Goal: Navigation & Orientation: Find specific page/section

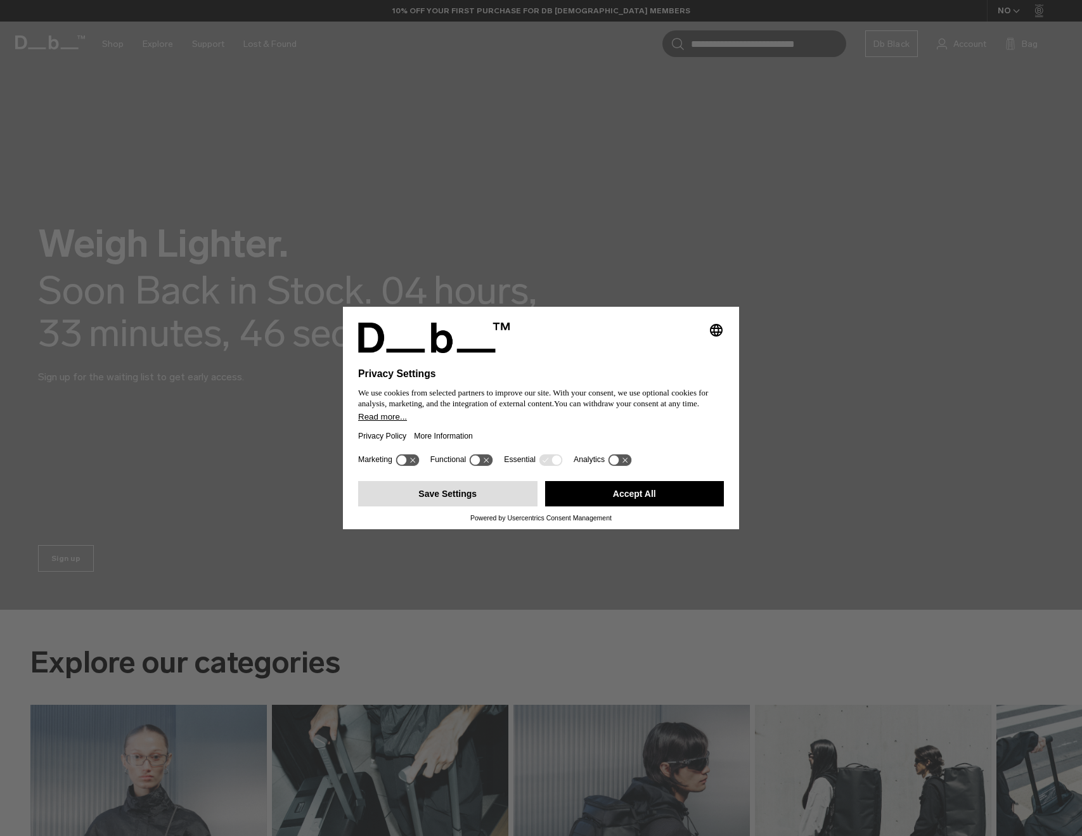
click at [482, 497] on button "Save Settings" at bounding box center [447, 493] width 179 height 25
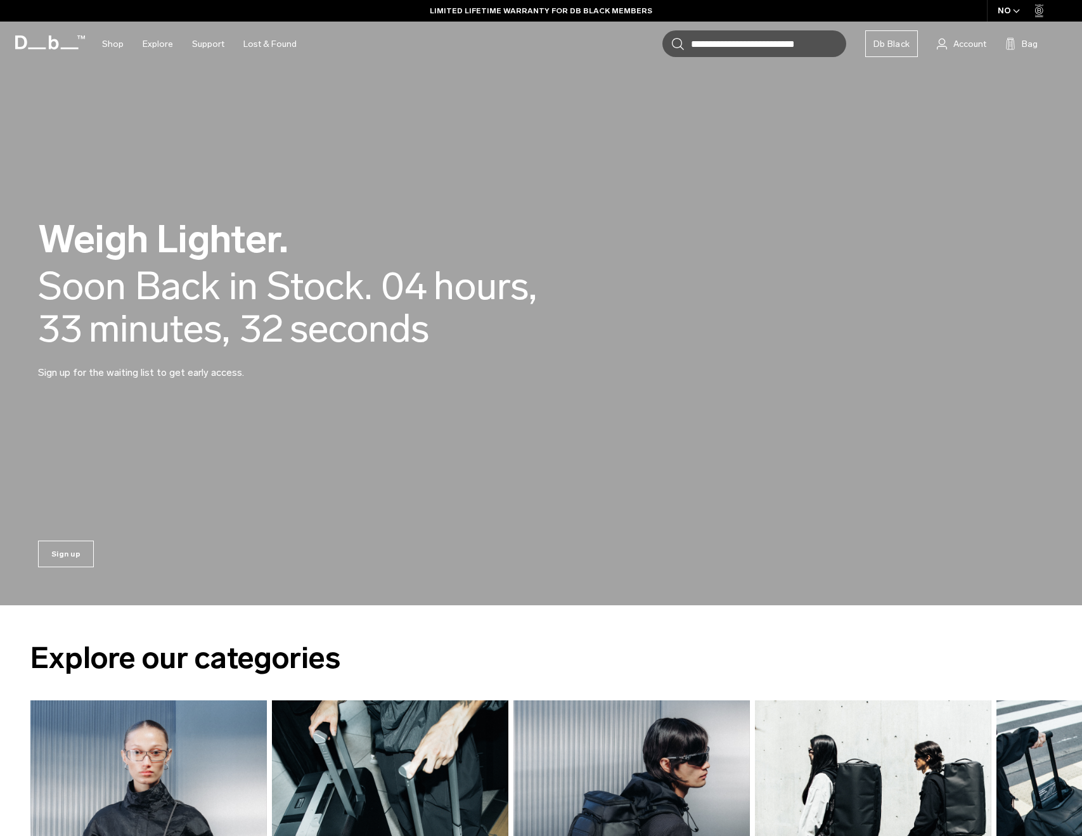
scroll to position [6, 0]
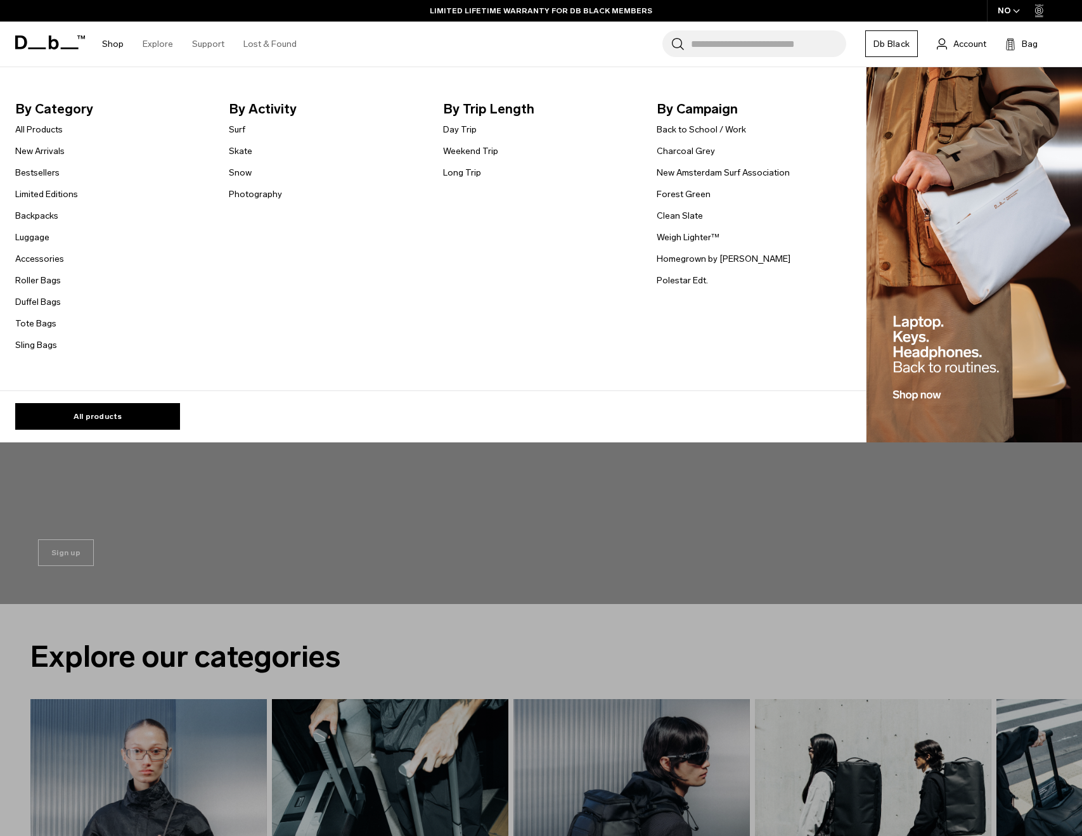
click at [108, 42] on link "Shop" at bounding box center [113, 44] width 22 height 45
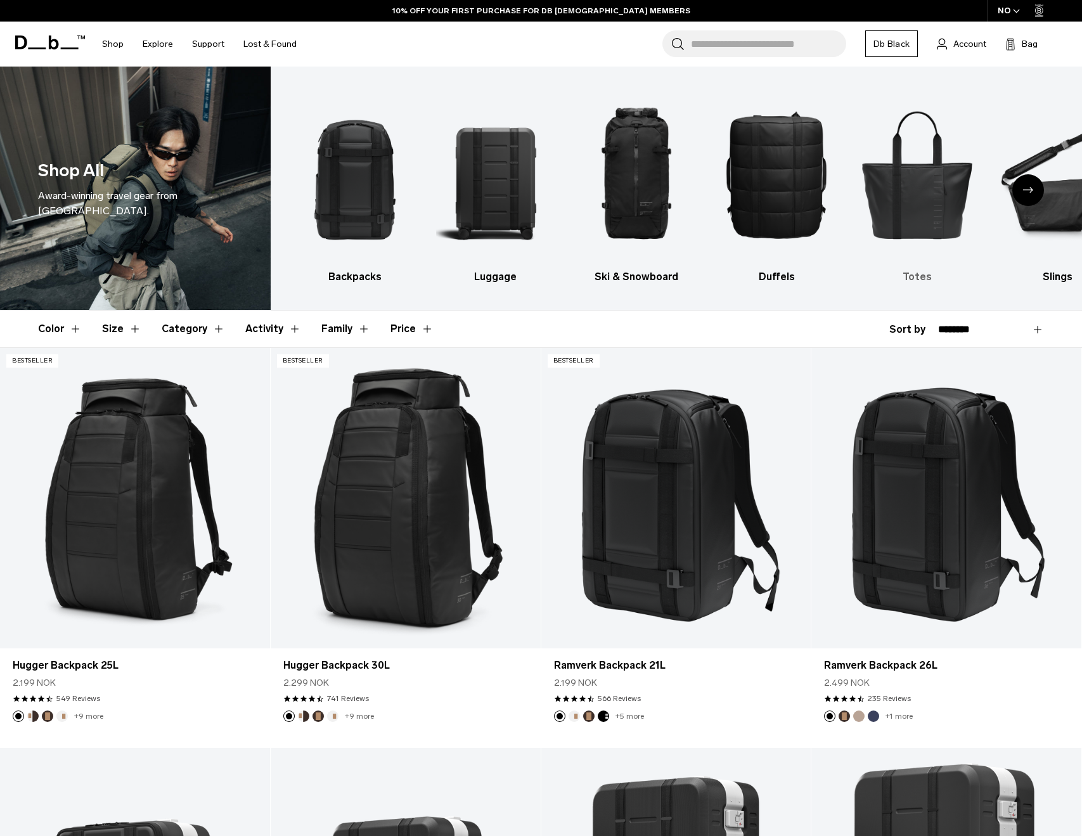
click at [905, 215] on img "5 / 10" at bounding box center [918, 175] width 119 height 178
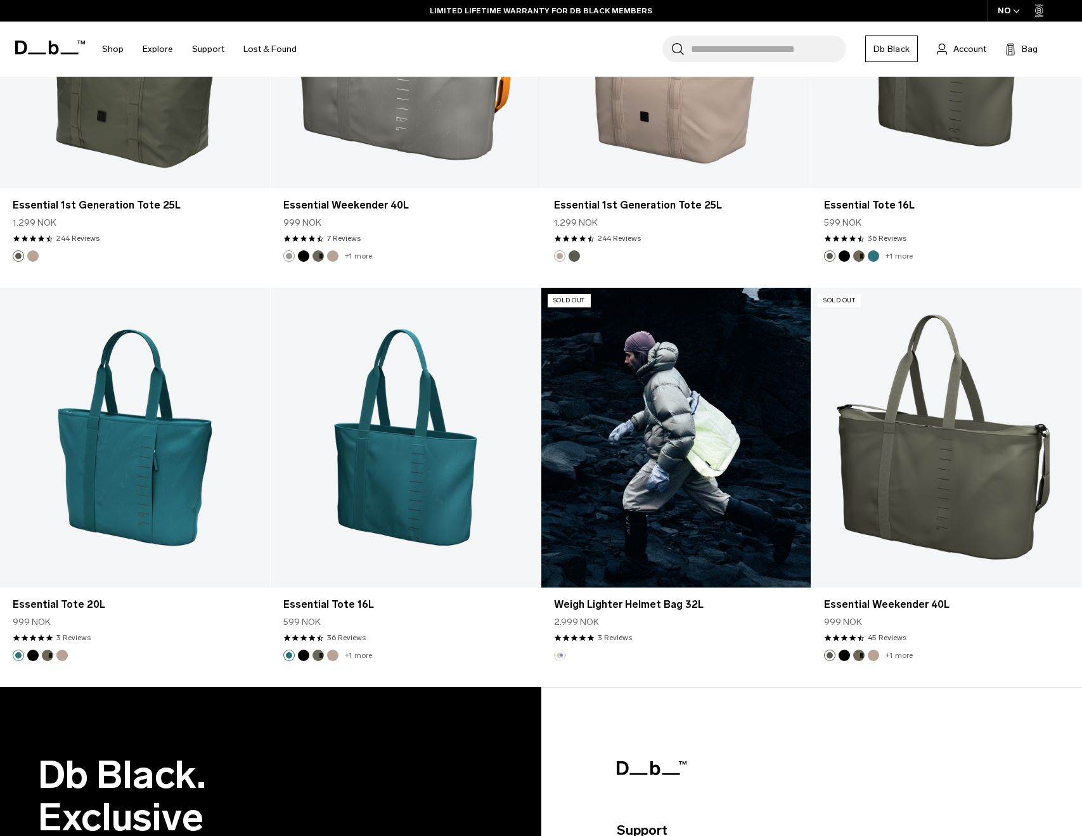
scroll to position [2075, 0]
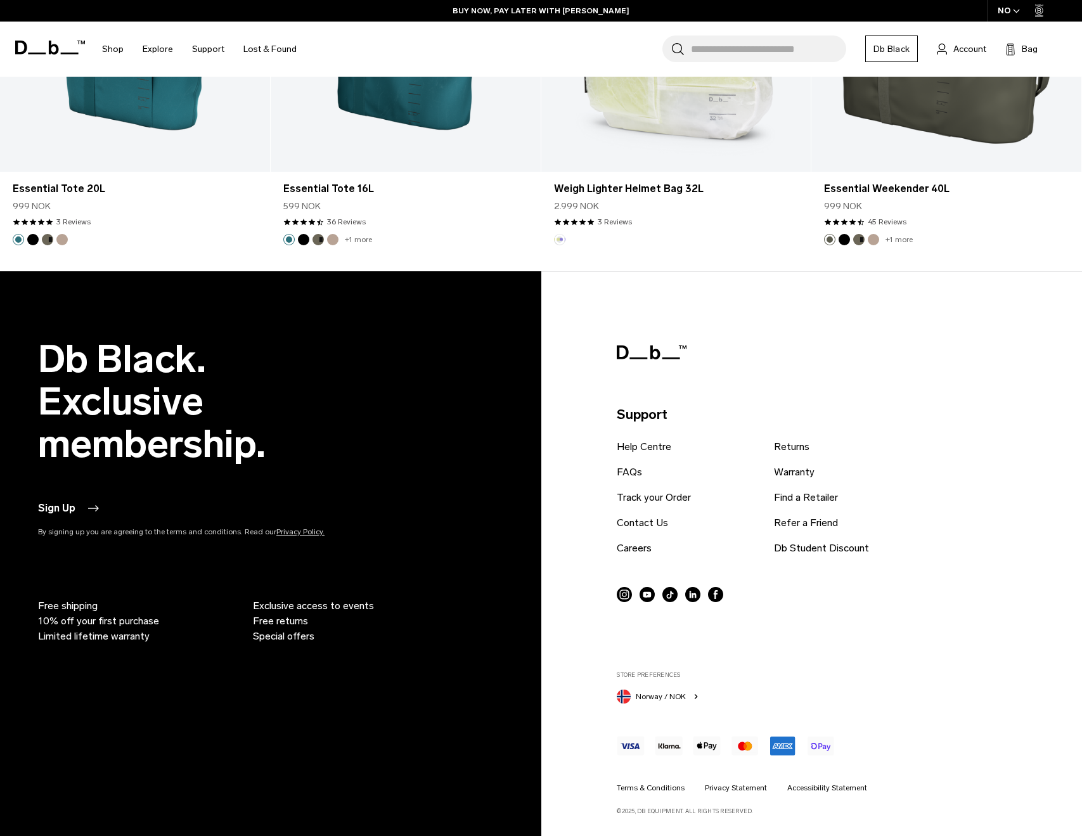
click at [982, 401] on div "Support Help Centre FAQs Track your Order Contact Us Careers Returns Warranty F…" at bounding box center [826, 577] width 419 height 478
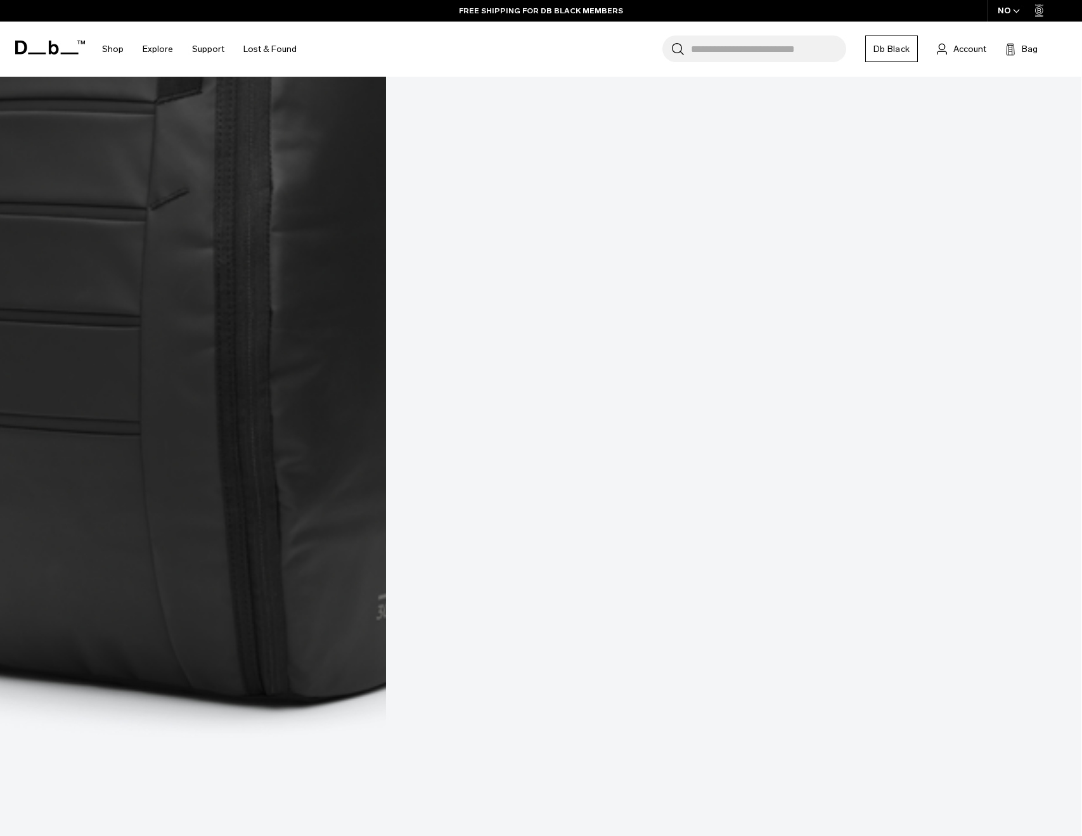
scroll to position [2824, 0]
